Goal: Use online tool/utility: Utilize a website feature to perform a specific function

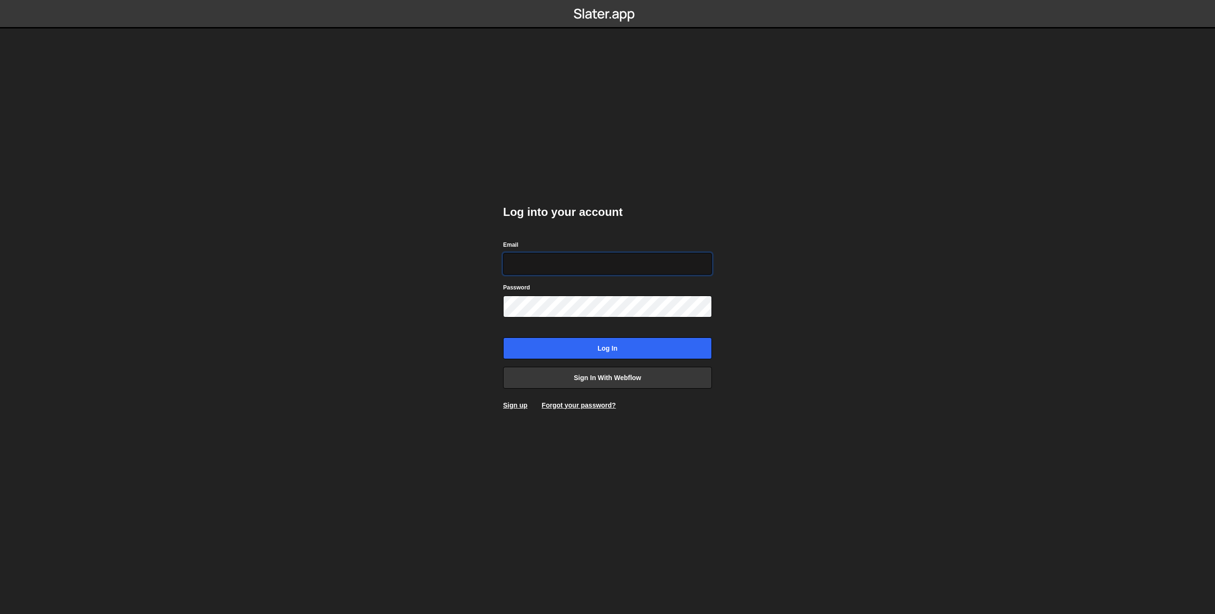
type input "[EMAIL_ADDRESS][DOMAIN_NAME]"
click at [503, 337] on input "Log in" at bounding box center [607, 348] width 209 height 22
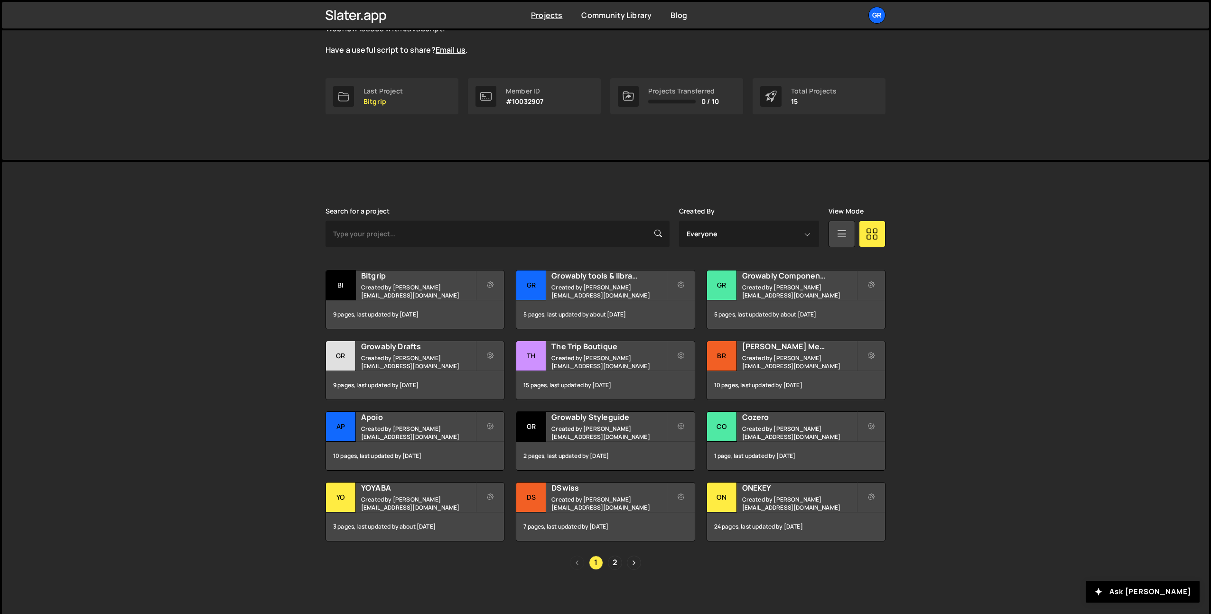
scroll to position [115, 0]
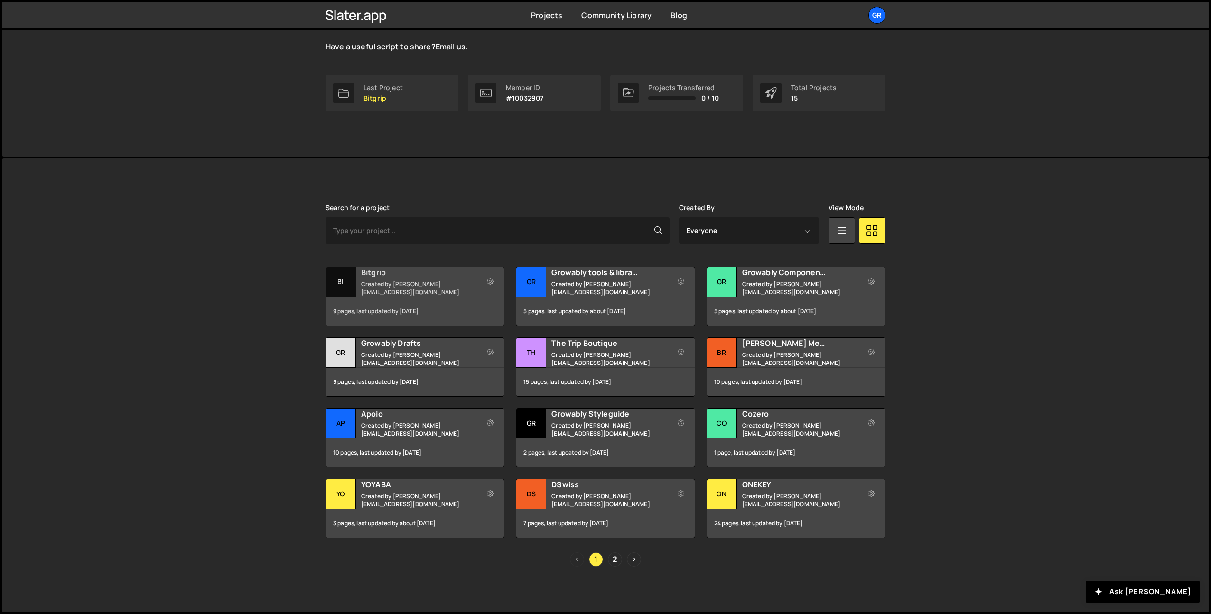
click at [394, 282] on div "Bitgrip Created by pierre@growably.de" at bounding box center [415, 281] width 178 height 29
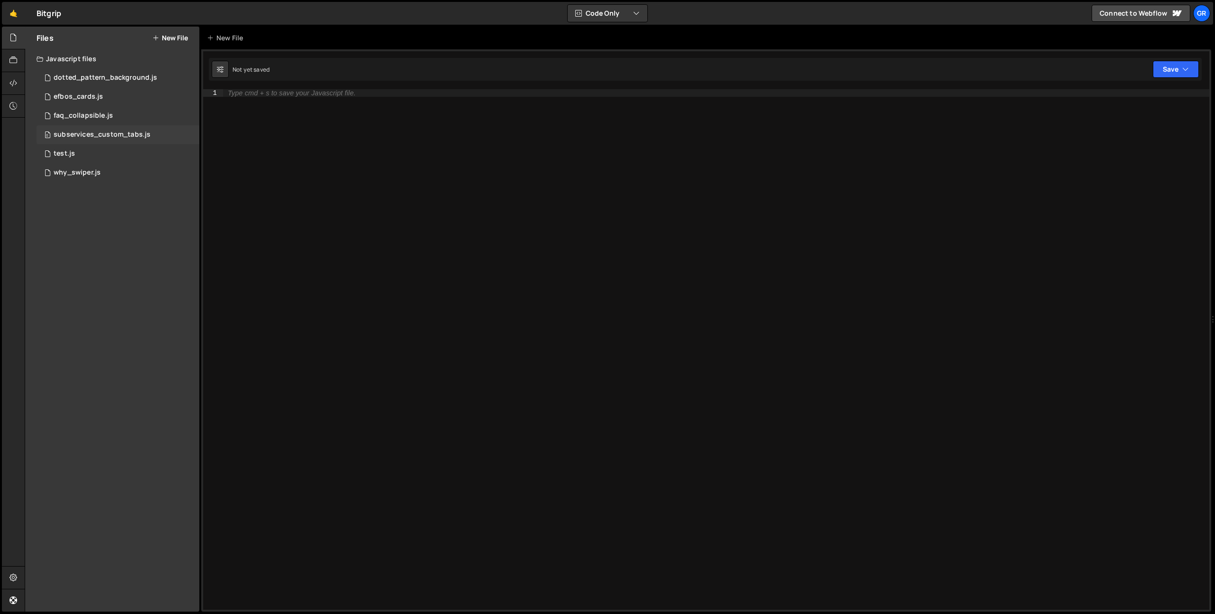
click at [99, 127] on div "0 subservices_custom_tabs.js 0" at bounding box center [118, 134] width 163 height 19
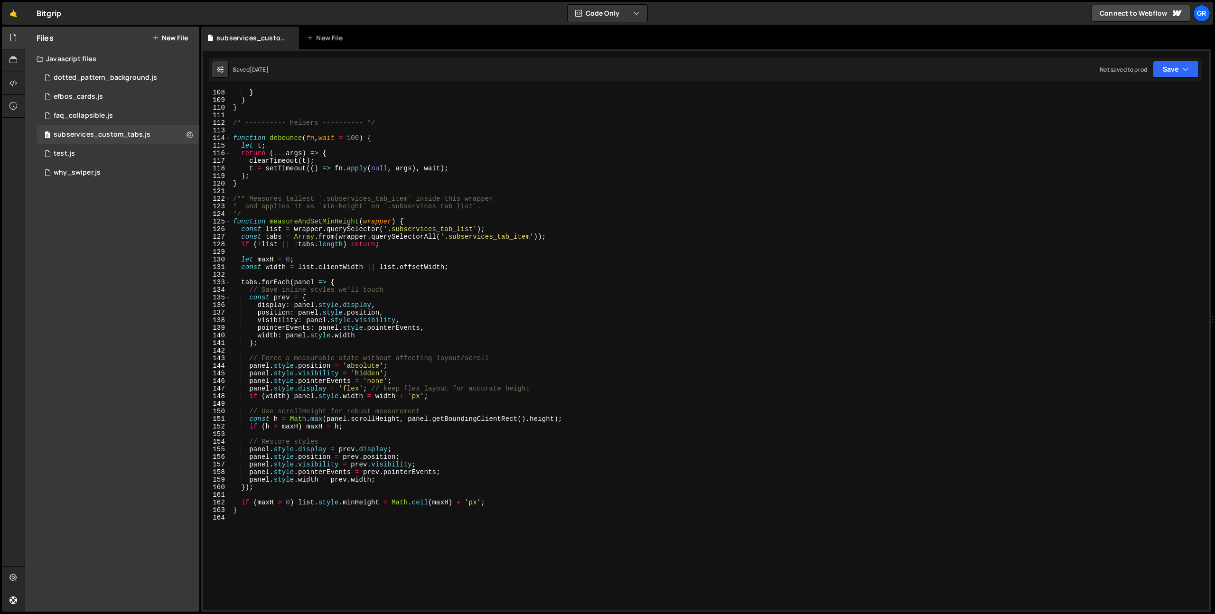
scroll to position [810, 0]
click at [386, 121] on div "if ( nextIndex !== null && tabs [ nextIndex ]) tabs [ nextIndex ] . classList .…" at bounding box center [718, 352] width 974 height 536
click at [386, 130] on div "if ( nextIndex !== null && tabs [ nextIndex ]) tabs [ nextIndex ] . classList .…" at bounding box center [718, 352] width 974 height 536
click at [269, 116] on div "if ( nextIndex !== null && tabs [ nextIndex ]) tabs [ nextIndex ] . classList .…" at bounding box center [718, 352] width 974 height 536
click at [261, 132] on div "if ( nextIndex !== null && tabs [ nextIndex ]) tabs [ nextIndex ] . classList .…" at bounding box center [718, 352] width 974 height 536
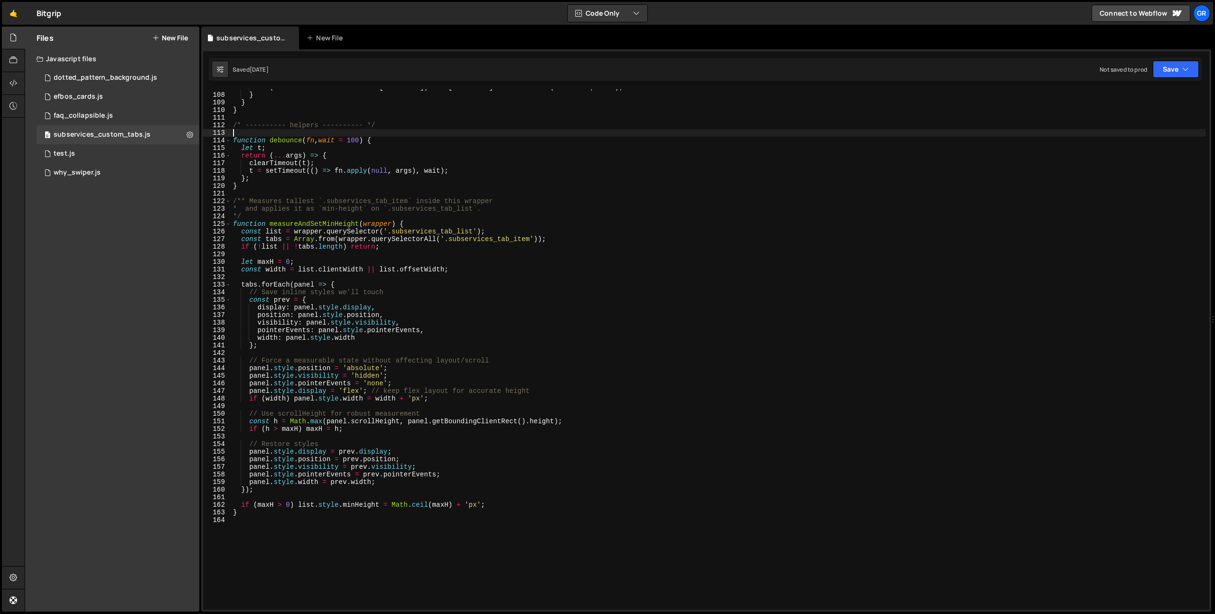
click at [261, 121] on div "if ( nextIndex !== null && tabs [ nextIndex ]) tabs [ nextIndex ] . classList .…" at bounding box center [718, 352] width 974 height 536
type textarea "/* ---------- helpers ---------- */"
click at [261, 133] on div "if ( nextIndex !== null && tabs [ nextIndex ]) tabs [ nextIndex ] . classList .…" at bounding box center [718, 352] width 974 height 536
click at [261, 114] on div "if ( nextIndex !== null && tabs [ nextIndex ]) tabs [ nextIndex ] . classList .…" at bounding box center [718, 352] width 974 height 536
click at [261, 130] on div "if ( nextIndex !== null && tabs [ nextIndex ]) tabs [ nextIndex ] . classList .…" at bounding box center [718, 352] width 974 height 536
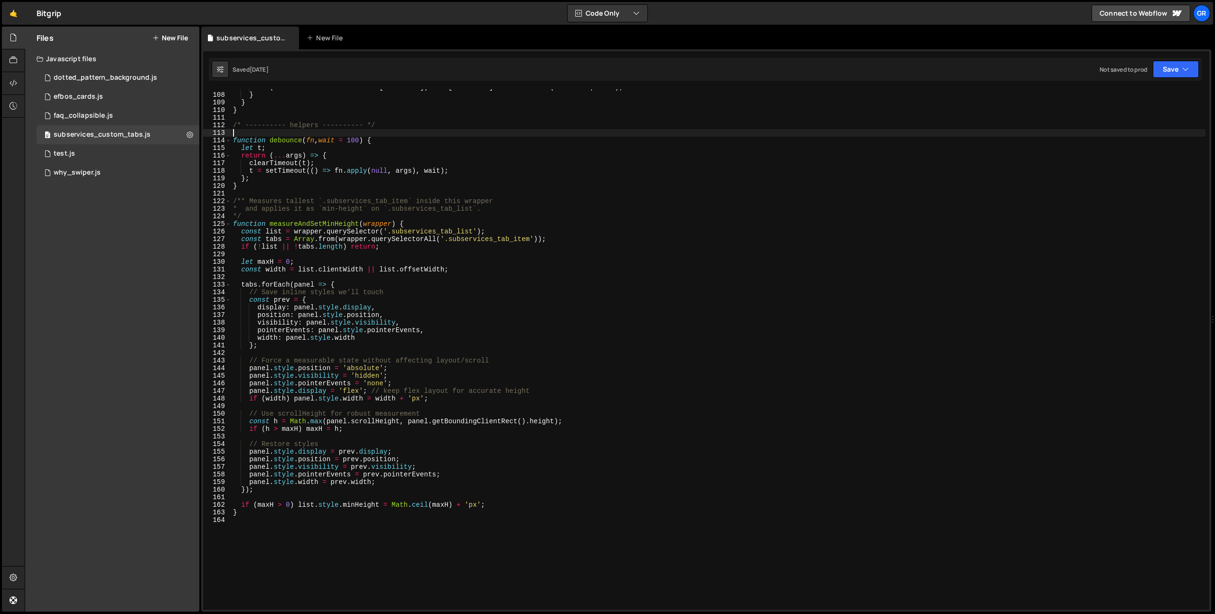
click at [261, 118] on div "if ( nextIndex !== null && tabs [ nextIndex ]) tabs [ nextIndex ] . classList .…" at bounding box center [718, 352] width 974 height 536
click at [248, 197] on div "if ( nextIndex !== null && tabs [ nextIndex ]) tabs [ nextIndex ] . classList .…" at bounding box center [718, 352] width 974 height 536
type textarea "/** Measures tallest `.subservices_tab_item` inside this wrapper"
click at [252, 193] on div "if ( nextIndex !== null && tabs [ nextIndex ]) tabs [ nextIndex ] . classList .…" at bounding box center [718, 352] width 974 height 536
click at [242, 134] on div "if ( nextIndex !== null && tabs [ nextIndex ]) tabs [ nextIndex ] . classList .…" at bounding box center [718, 352] width 974 height 536
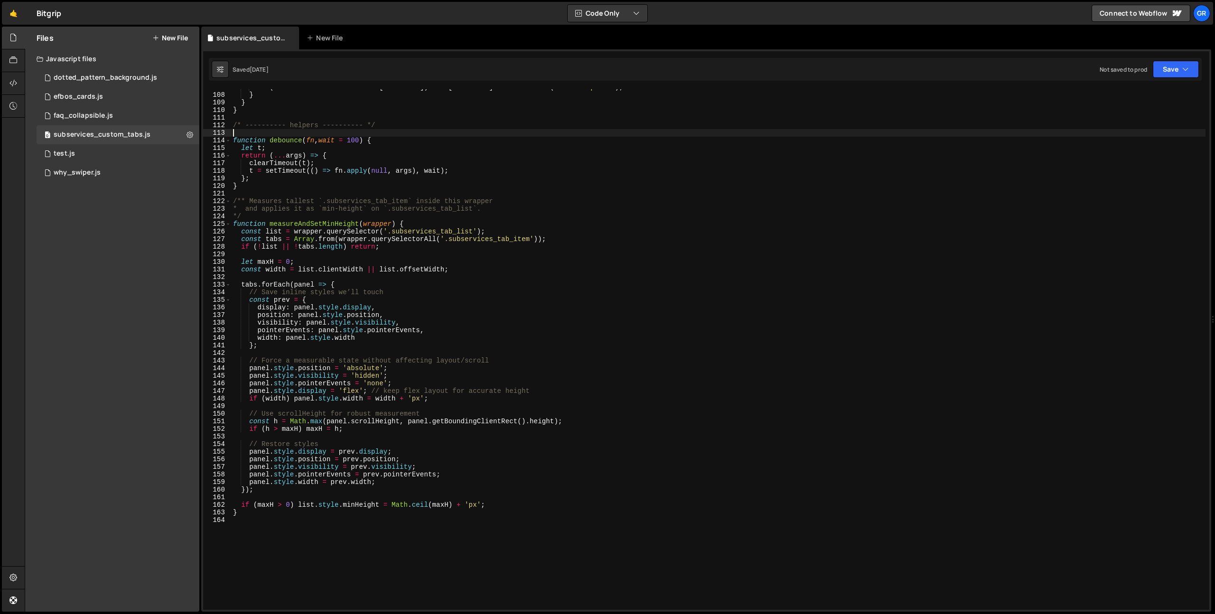
click at [242, 122] on div "if ( nextIndex !== null && tabs [ nextIndex ]) tabs [ nextIndex ] . classList .…" at bounding box center [718, 352] width 974 height 536
type textarea "/* ---------- helpers ---------- */"
click at [246, 118] on div "if ( nextIndex !== null && tabs [ nextIndex ]) tabs [ nextIndex ] . classList .…" at bounding box center [718, 352] width 974 height 536
click at [246, 131] on div "if ( nextIndex !== null && tabs [ nextIndex ]) tabs [ nextIndex ] . classList .…" at bounding box center [718, 352] width 974 height 536
click at [246, 117] on div "if ( nextIndex !== null && tabs [ nextIndex ]) tabs [ nextIndex ] . classList .…" at bounding box center [718, 352] width 974 height 536
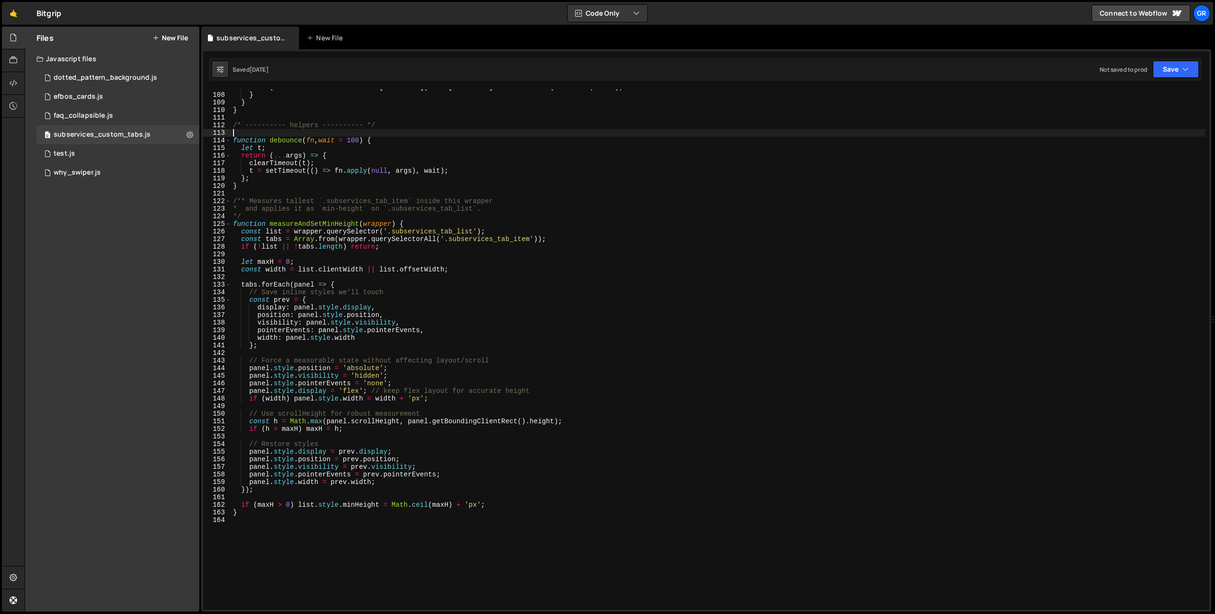
click at [246, 132] on div "if ( nextIndex !== null && tabs [ nextIndex ]) tabs [ nextIndex ] . classList .…" at bounding box center [718, 352] width 974 height 536
click at [241, 193] on div "if ( nextIndex !== null && tabs [ nextIndex ]) tabs [ nextIndex ] . classList .…" at bounding box center [718, 352] width 974 height 536
click at [250, 277] on div "if ( nextIndex !== null && tabs [ nextIndex ]) tabs [ nextIndex ] . classList .…" at bounding box center [718, 352] width 974 height 536
click at [250, 252] on div "if ( nextIndex !== null && tabs [ nextIndex ]) tabs [ nextIndex ] . classList .…" at bounding box center [718, 352] width 974 height 536
click at [244, 192] on div "if ( nextIndex !== null && tabs [ nextIndex ]) tabs [ nextIndex ] . classList .…" at bounding box center [718, 352] width 974 height 536
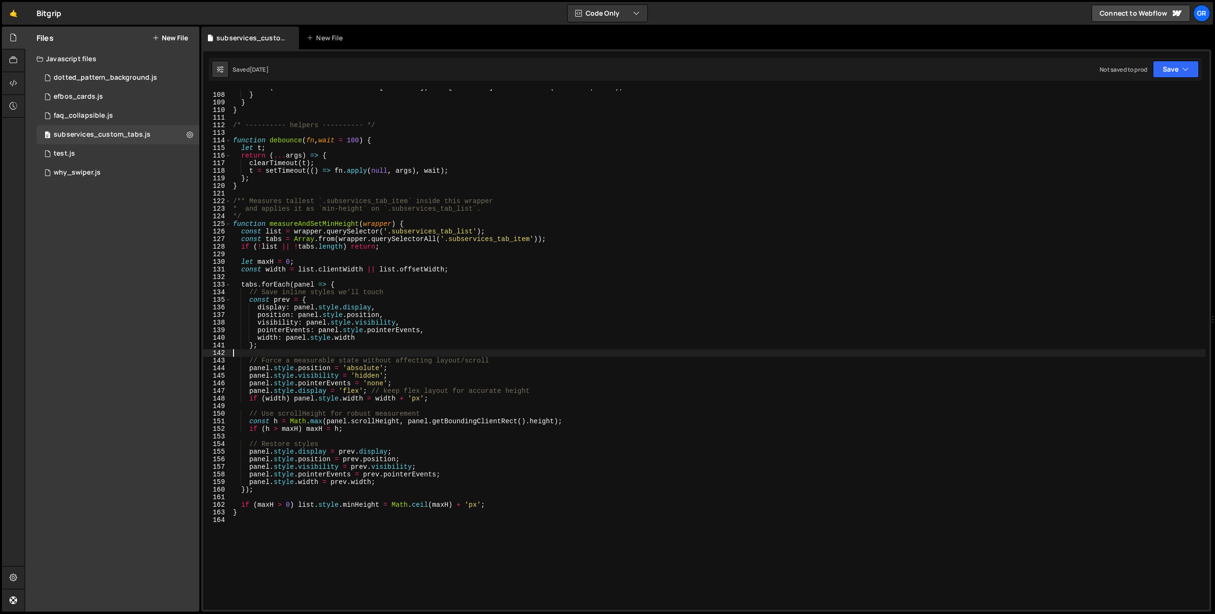
click at [262, 355] on div "if ( nextIndex !== null && tabs [ nextIndex ]) tabs [ nextIndex ] . classList .…" at bounding box center [718, 352] width 974 height 536
click at [249, 351] on div "if ( nextIndex !== null && tabs [ nextIndex ]) tabs [ nextIndex ] . classList .…" at bounding box center [718, 352] width 974 height 536
click at [246, 278] on div "if ( nextIndex !== null && tabs [ nextIndex ]) tabs [ nextIndex ] . classList .…" at bounding box center [718, 352] width 974 height 536
click at [246, 191] on div "if ( nextIndex !== null && tabs [ nextIndex ]) tabs [ nextIndex ] . classList .…" at bounding box center [718, 352] width 974 height 536
click at [239, 136] on div "if ( nextIndex !== null && tabs [ nextIndex ]) tabs [ nextIndex ] . classList .…" at bounding box center [718, 352] width 974 height 536
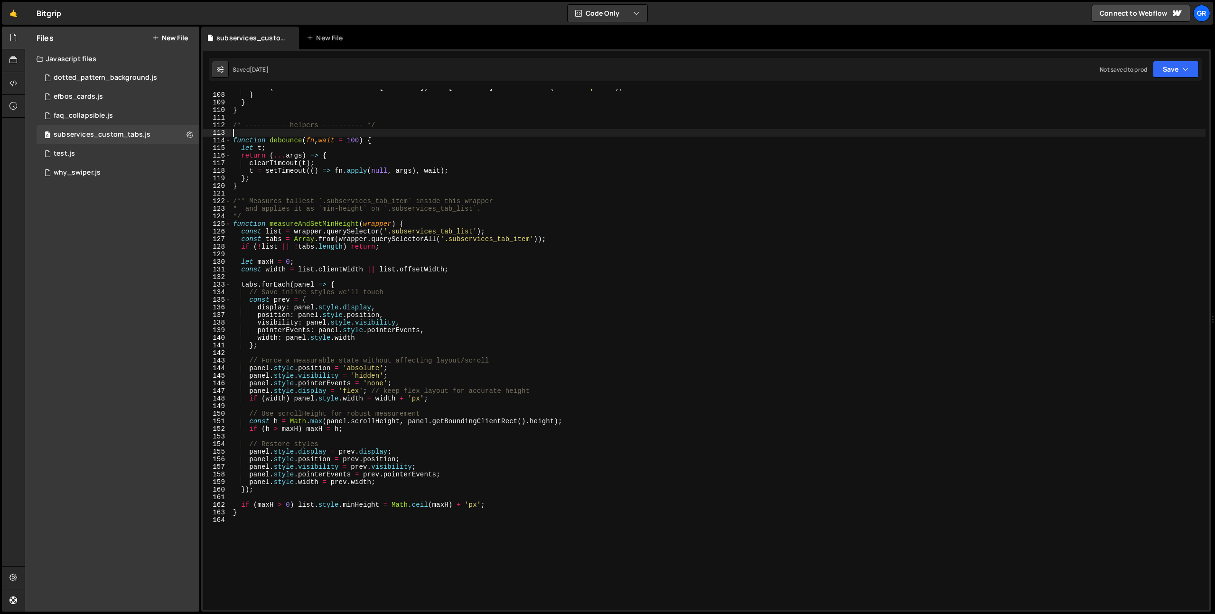
click at [240, 121] on div "if ( nextIndex !== null && tabs [ nextIndex ]) tabs [ nextIndex ] . classList .…" at bounding box center [718, 352] width 974 height 536
click at [240, 136] on div "if ( nextIndex !== null && tabs [ nextIndex ]) tabs [ nextIndex ] . classList .…" at bounding box center [718, 352] width 974 height 536
click at [240, 114] on div "if ( nextIndex !== null && tabs [ nextIndex ]) tabs [ nextIndex ] . classList .…" at bounding box center [718, 352] width 974 height 536
click at [240, 134] on div "if ( nextIndex !== null && tabs [ nextIndex ]) tabs [ nextIndex ] . classList .…" at bounding box center [718, 352] width 974 height 536
click at [296, 353] on div "if ( nextIndex !== null && tabs [ nextIndex ]) tabs [ nextIndex ] . classList .…" at bounding box center [718, 352] width 974 height 536
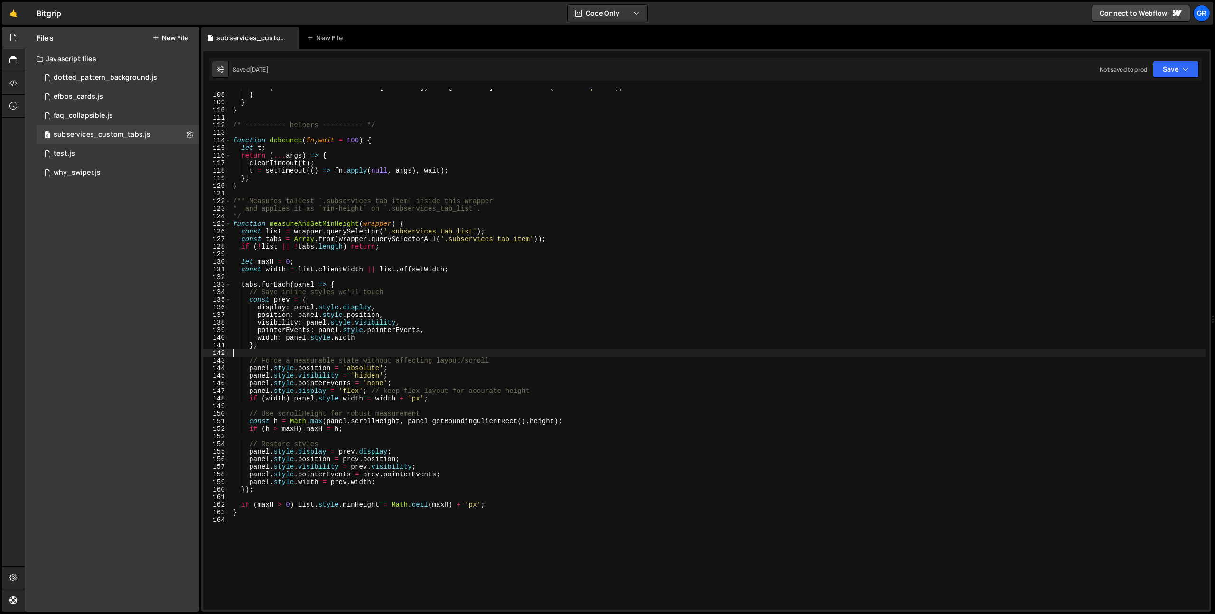
click at [273, 276] on div "if ( nextIndex !== null && tabs [ nextIndex ]) tabs [ nextIndex ] . classList .…" at bounding box center [718, 352] width 974 height 536
click at [269, 253] on div "if ( nextIndex !== null && tabs [ nextIndex ]) tabs [ nextIndex ] . classList .…" at bounding box center [718, 352] width 974 height 536
click at [258, 188] on div "if ( nextIndex !== null && tabs [ nextIndex ]) tabs [ nextIndex ] . classList .…" at bounding box center [718, 352] width 974 height 536
type textarea "}"
click at [256, 195] on div "if ( nextIndex !== null && tabs [ nextIndex ]) tabs [ nextIndex ] . classList .…" at bounding box center [718, 352] width 974 height 536
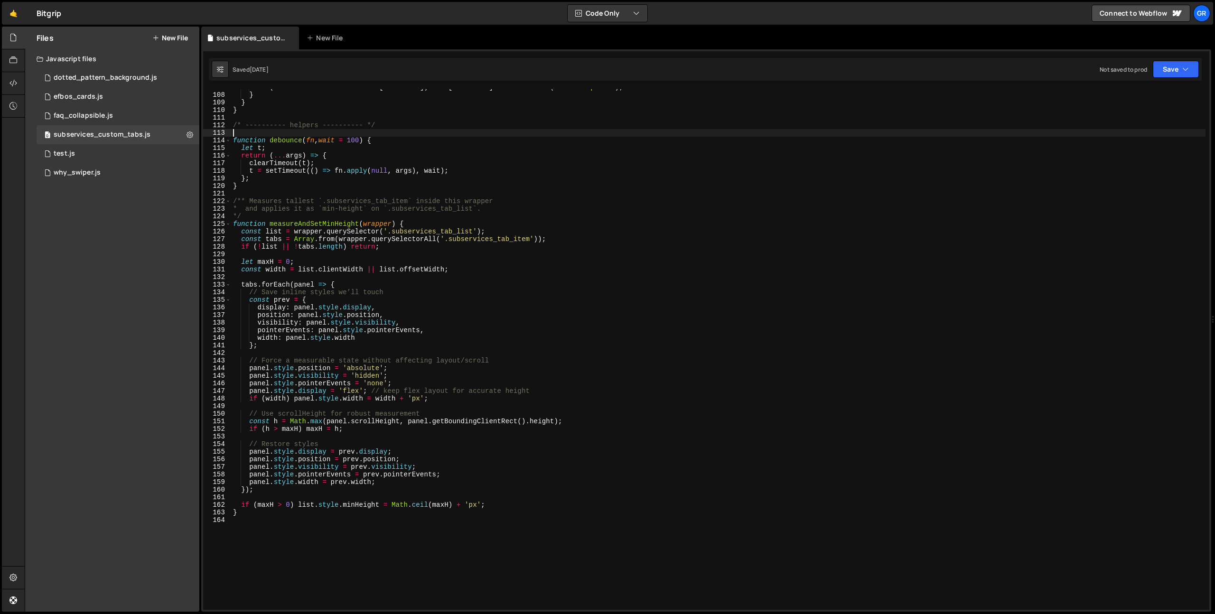
click at [248, 132] on div "if ( nextIndex !== null && tabs [ nextIndex ]) tabs [ nextIndex ] . classList .…" at bounding box center [718, 352] width 974 height 536
click at [249, 115] on div "if ( nextIndex !== null && tabs [ nextIndex ]) tabs [ nextIndex ] . classList .…" at bounding box center [718, 352] width 974 height 536
click at [249, 136] on div "if ( nextIndex !== null && tabs [ nextIndex ]) tabs [ nextIndex ] . classList .…" at bounding box center [718, 352] width 974 height 536
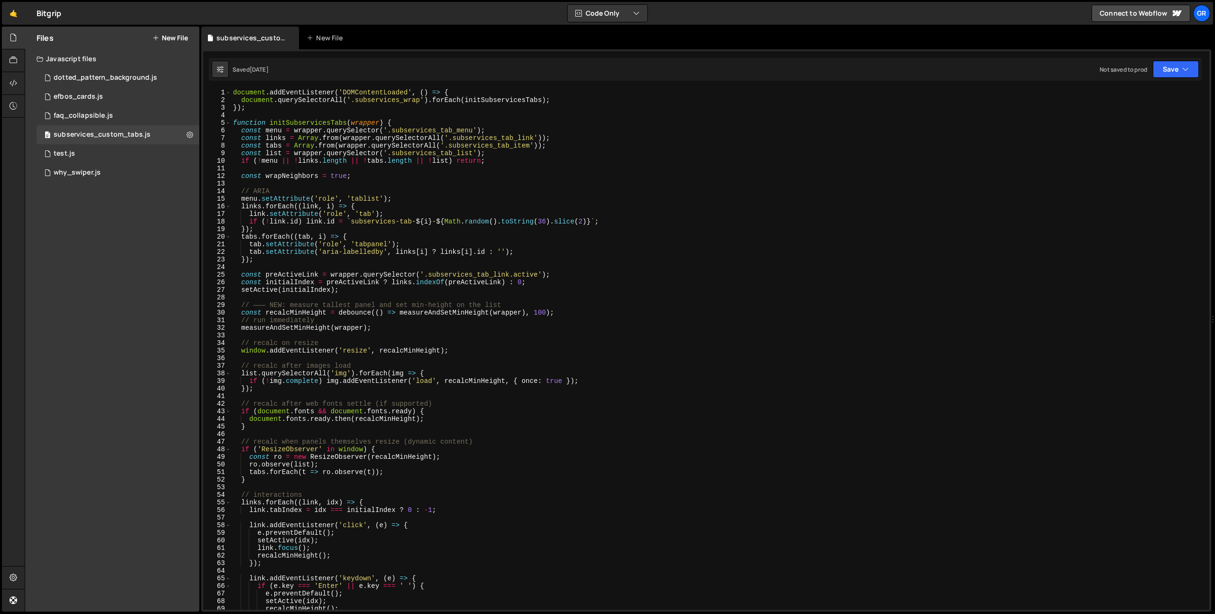
scroll to position [0, 0]
